Goal: Information Seeking & Learning: Learn about a topic

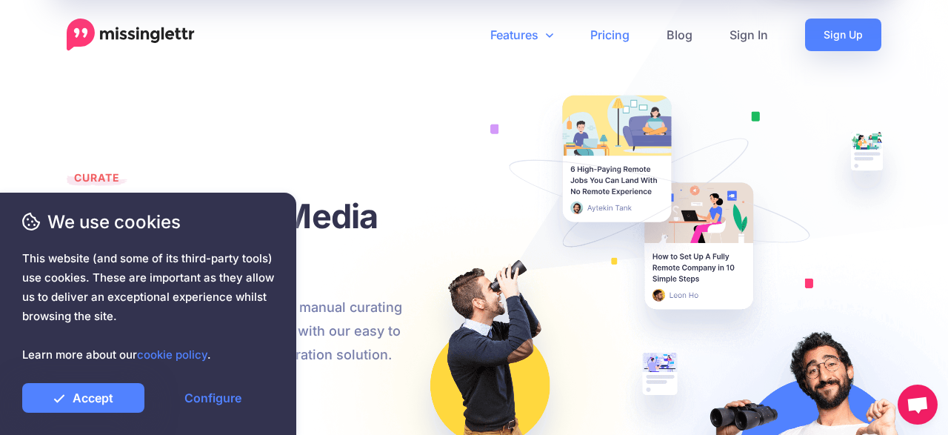
click at [604, 32] on link "Pricing" at bounding box center [610, 35] width 76 height 33
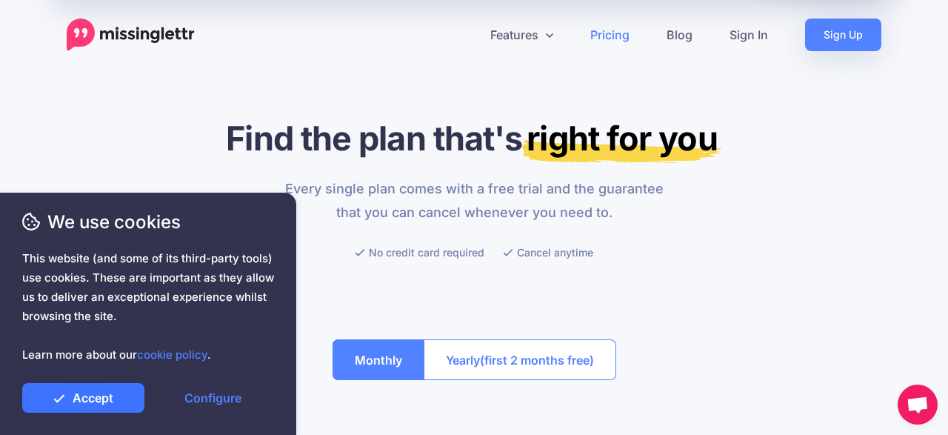
click at [84, 393] on link "Accept" at bounding box center [83, 398] width 122 height 30
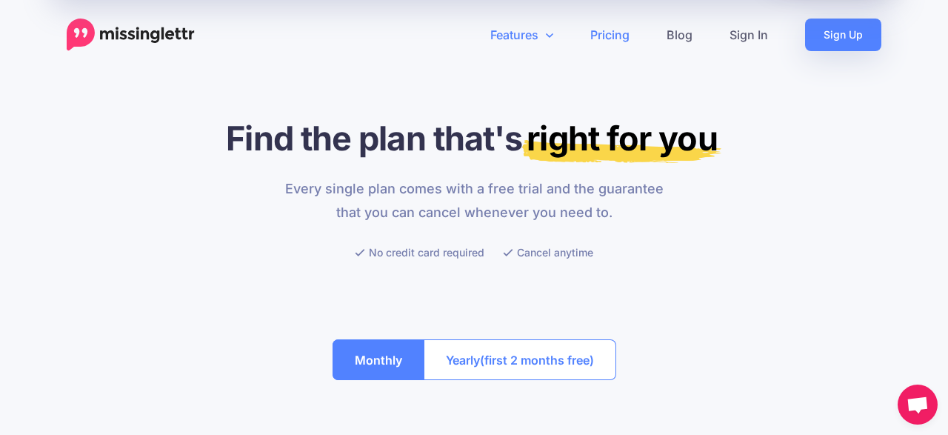
click at [506, 45] on link "Features" at bounding box center [522, 35] width 100 height 33
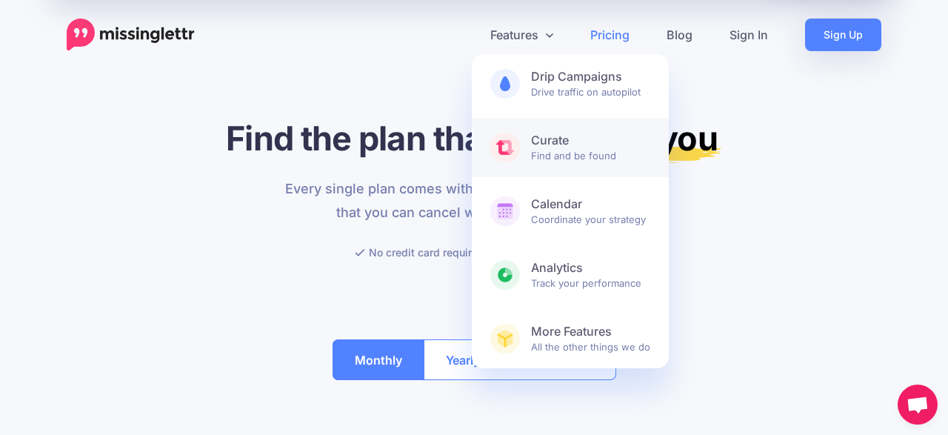
click at [524, 147] on link "Curate Find and be found" at bounding box center [570, 147] width 197 height 59
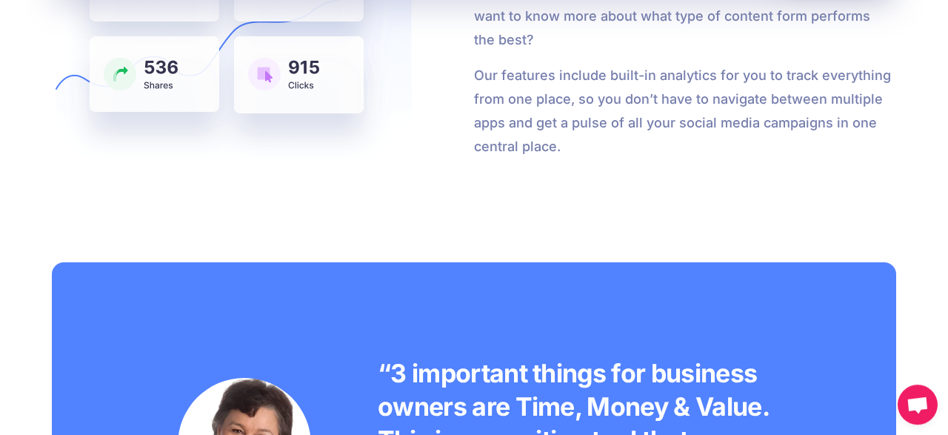
scroll to position [2685, 0]
